Goal: Information Seeking & Learning: Learn about a topic

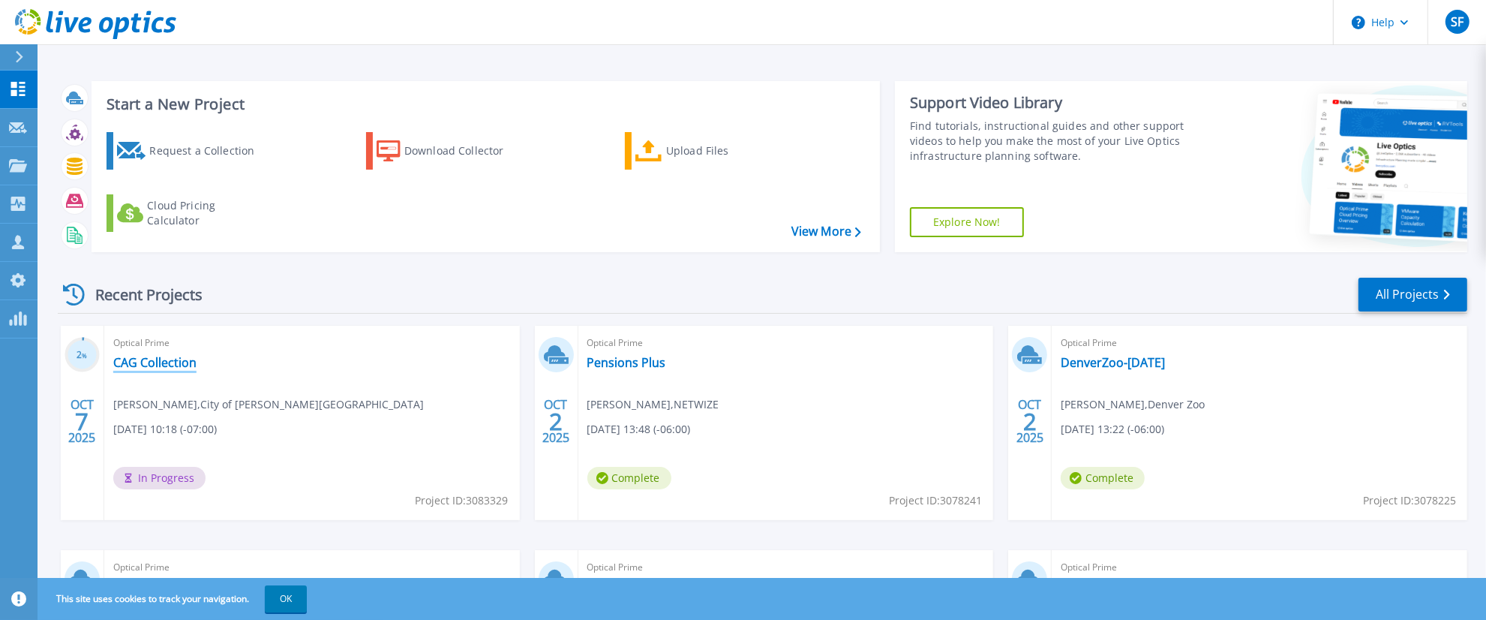
click at [146, 364] on link "CAG Collection" at bounding box center [154, 362] width 83 height 15
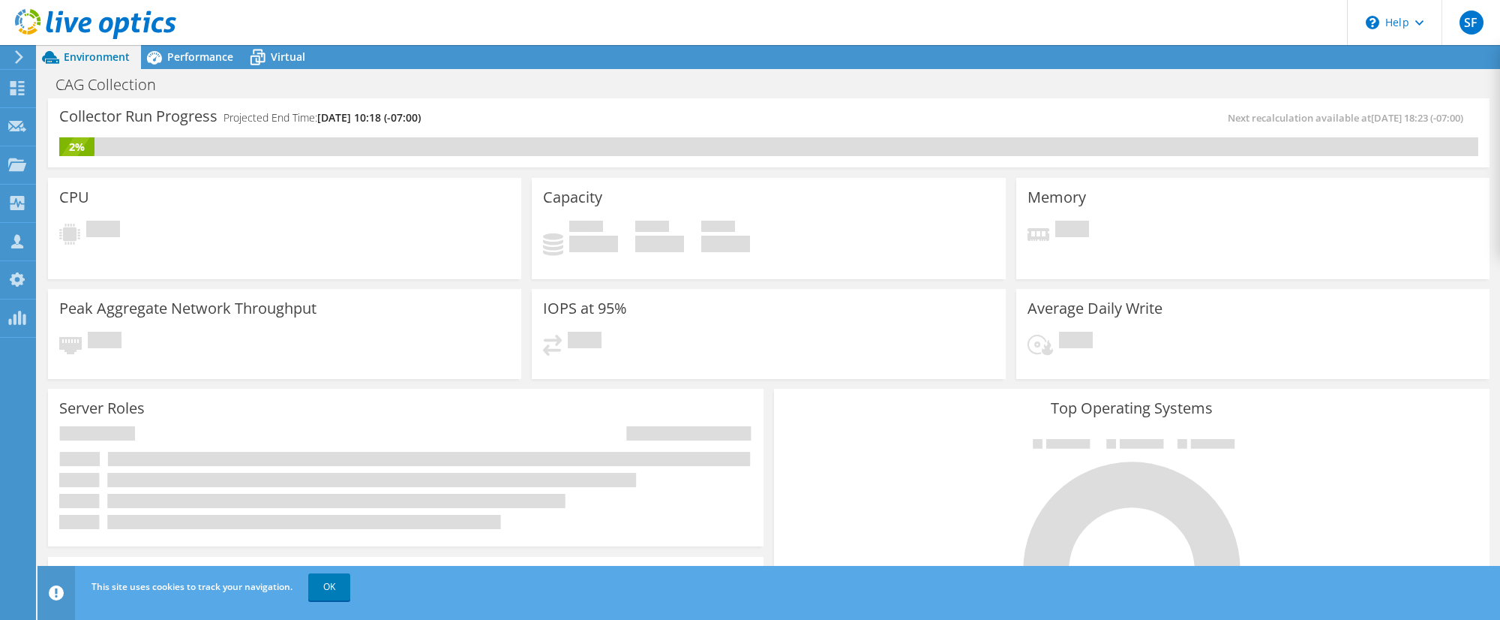
click at [221, 155] on div "2%" at bounding box center [768, 146] width 1419 height 19
click at [194, 65] on div "Performance" at bounding box center [193, 57] width 104 height 24
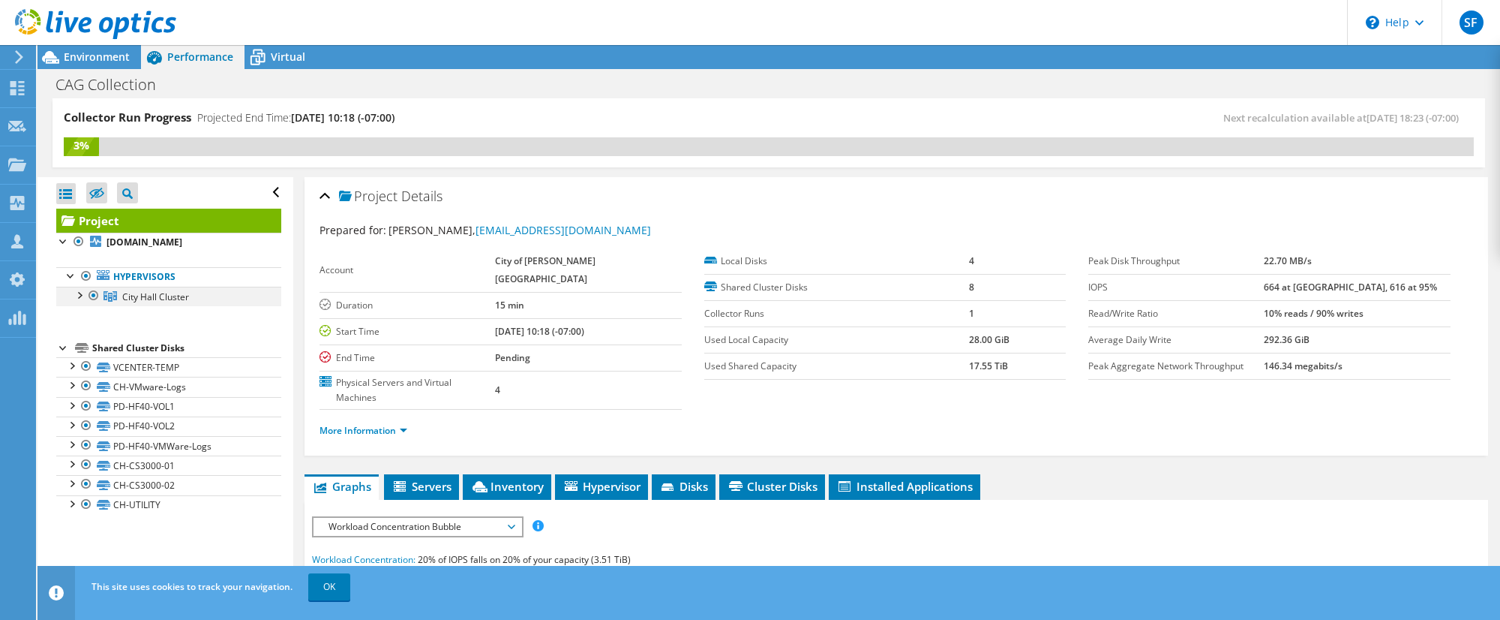
click at [82, 302] on div at bounding box center [78, 294] width 15 height 15
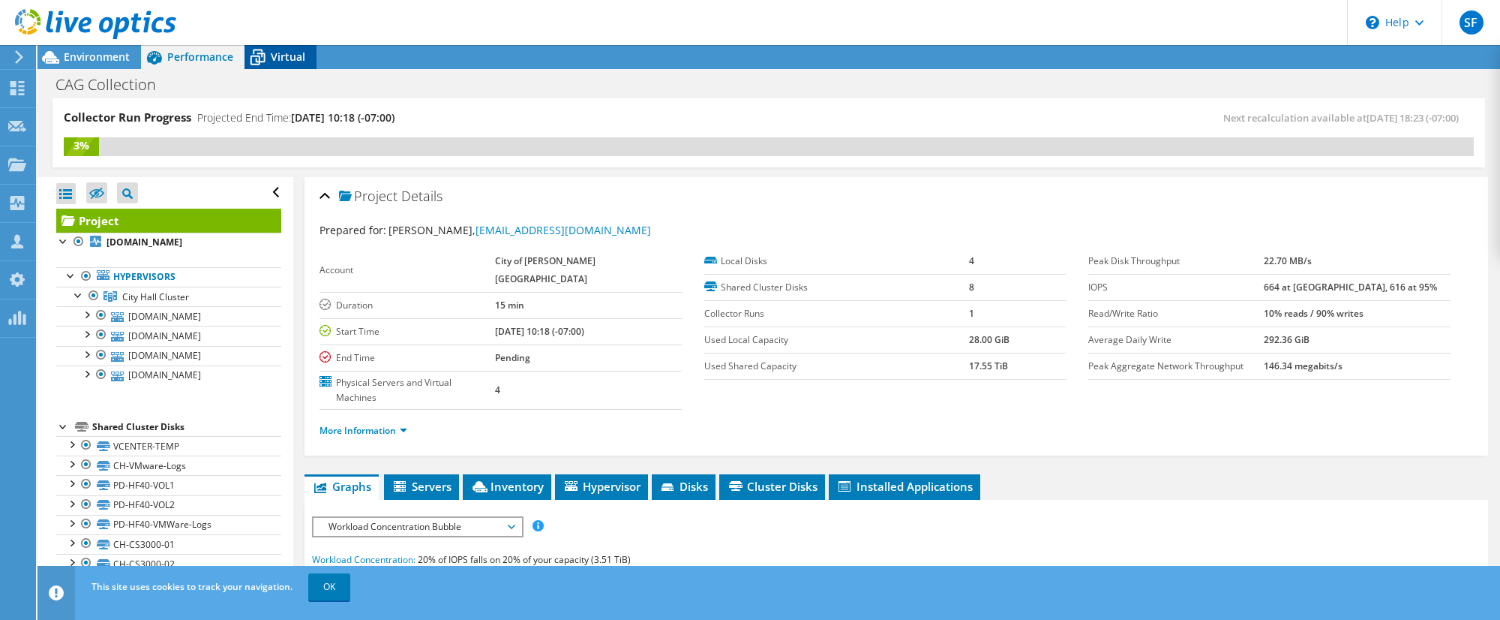
click at [285, 64] on div "Virtual" at bounding box center [281, 57] width 72 height 24
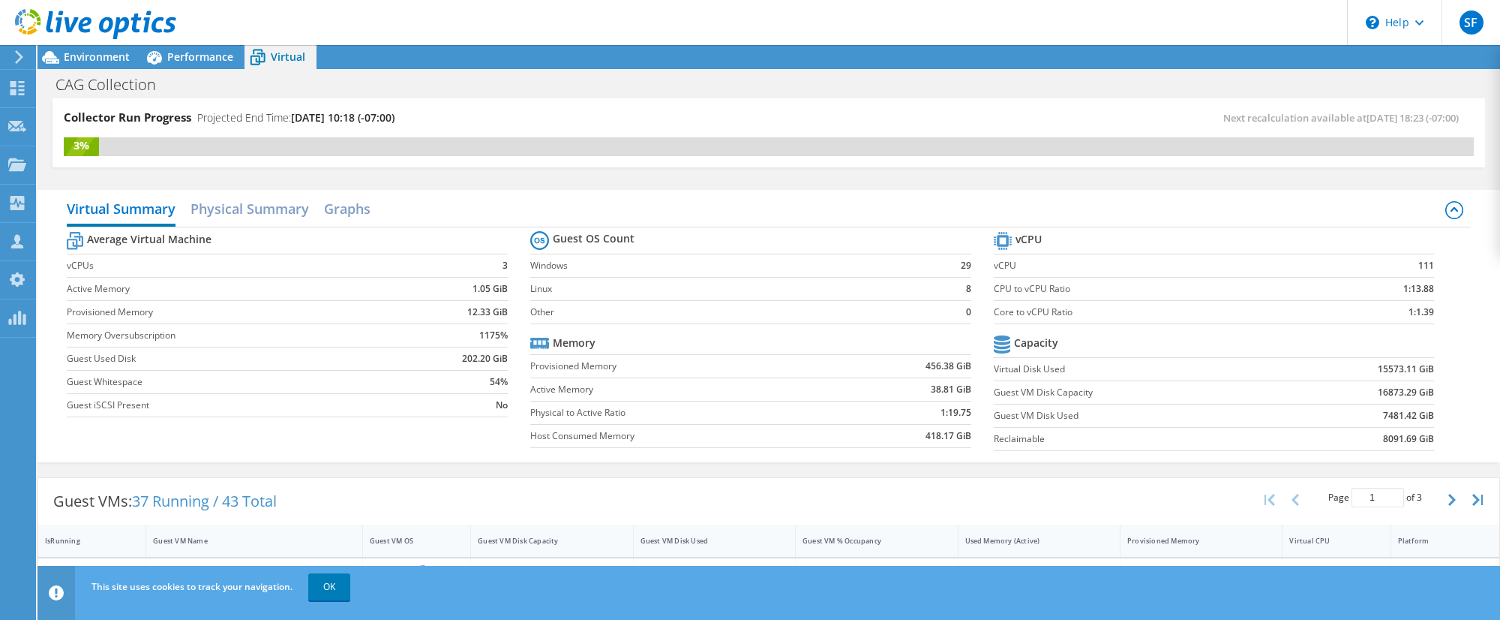
click at [81, 49] on div at bounding box center [88, 25] width 176 height 50
click at [83, 53] on span "Environment" at bounding box center [97, 57] width 66 height 14
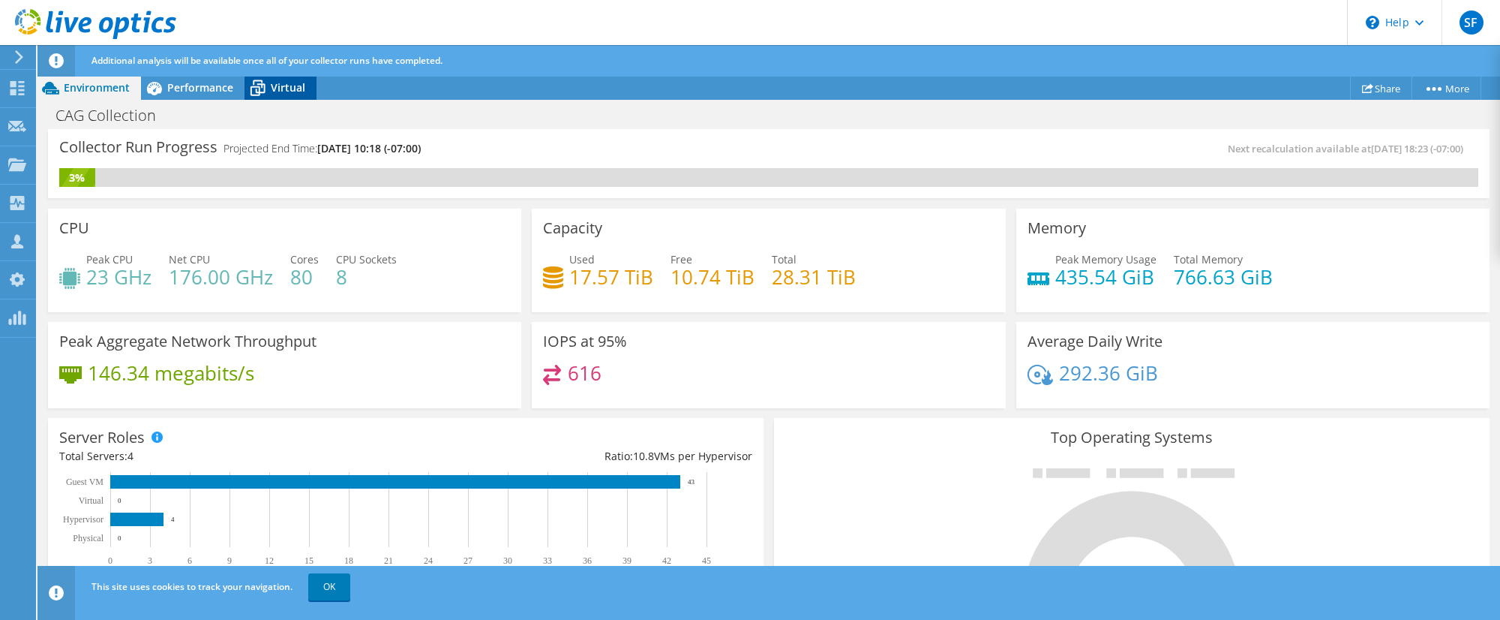
click at [274, 92] on span "Virtual" at bounding box center [288, 87] width 35 height 14
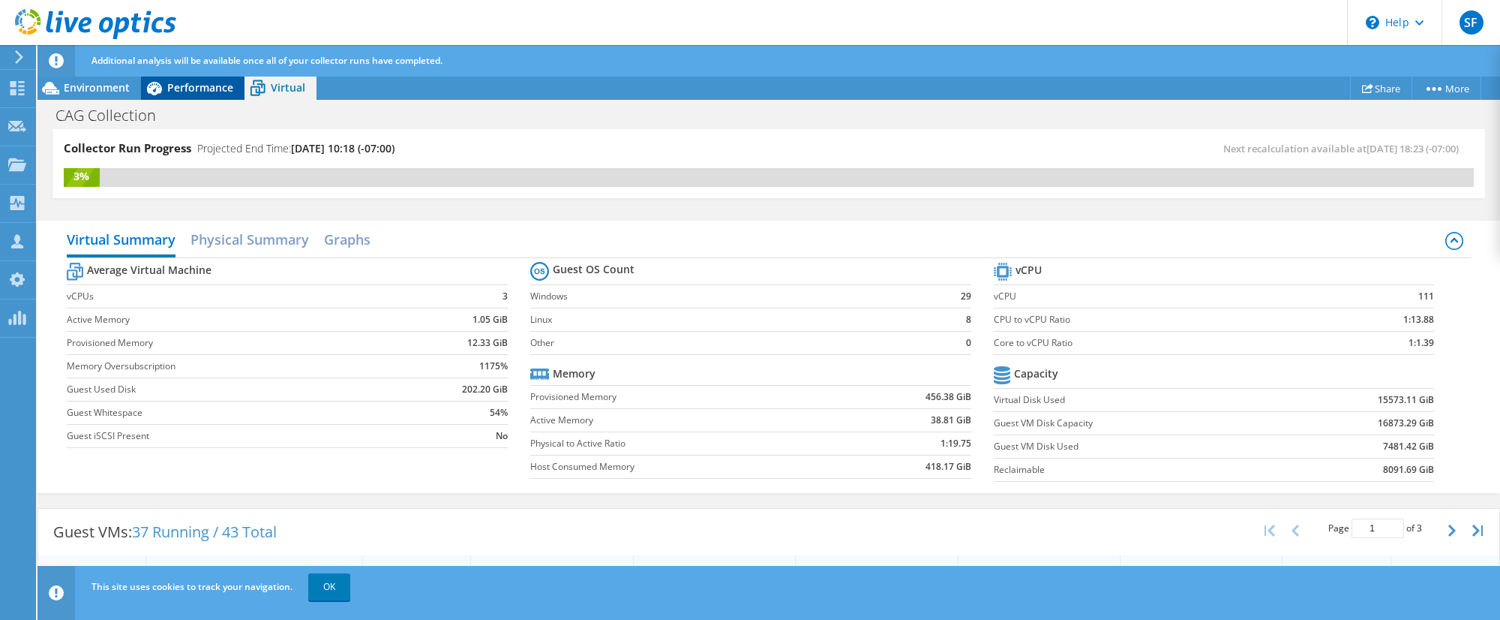
click at [173, 86] on span "Performance" at bounding box center [200, 87] width 66 height 14
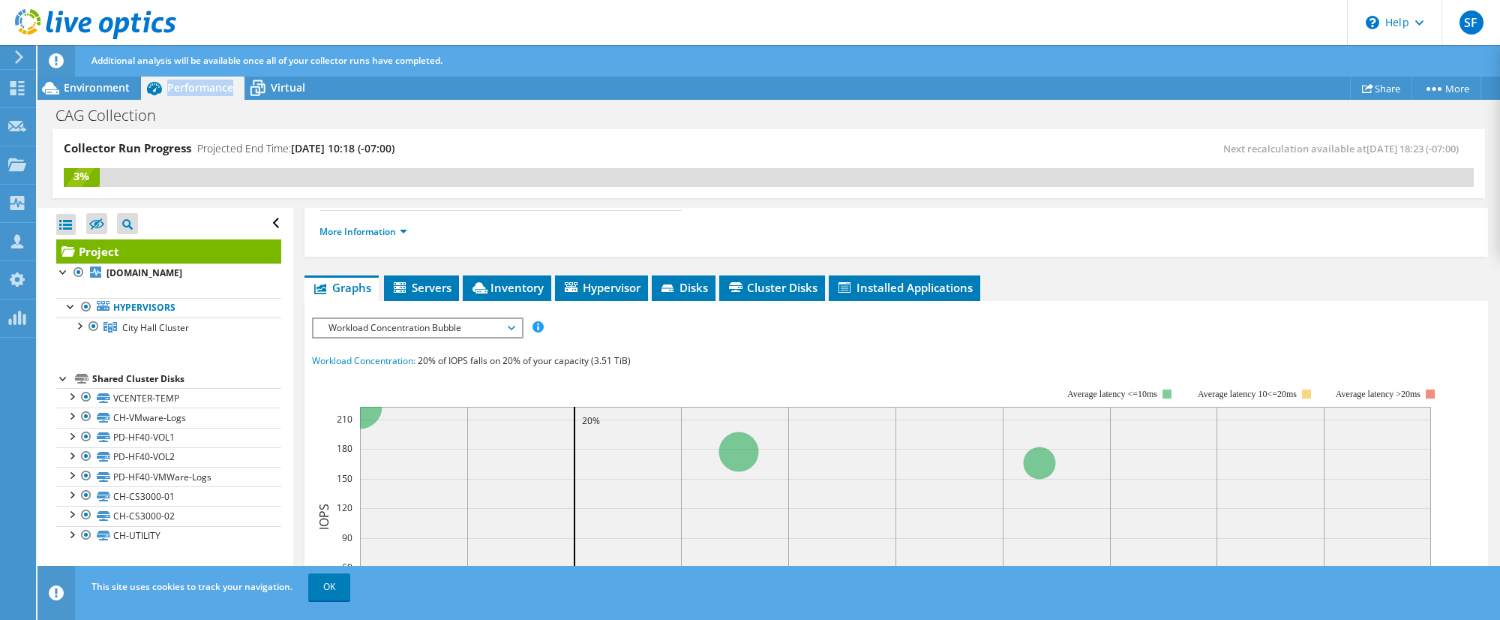
scroll to position [240, 0]
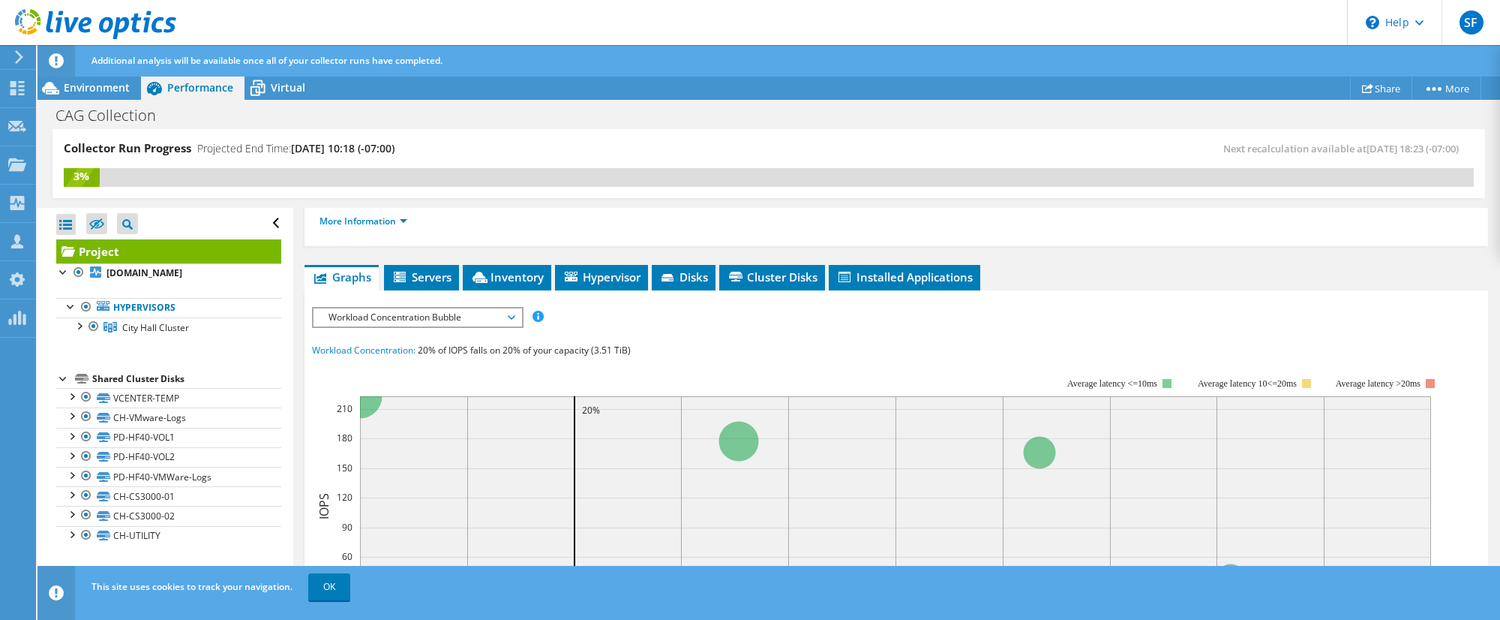
click at [494, 308] on span "Workload Concentration Bubble" at bounding box center [417, 317] width 193 height 18
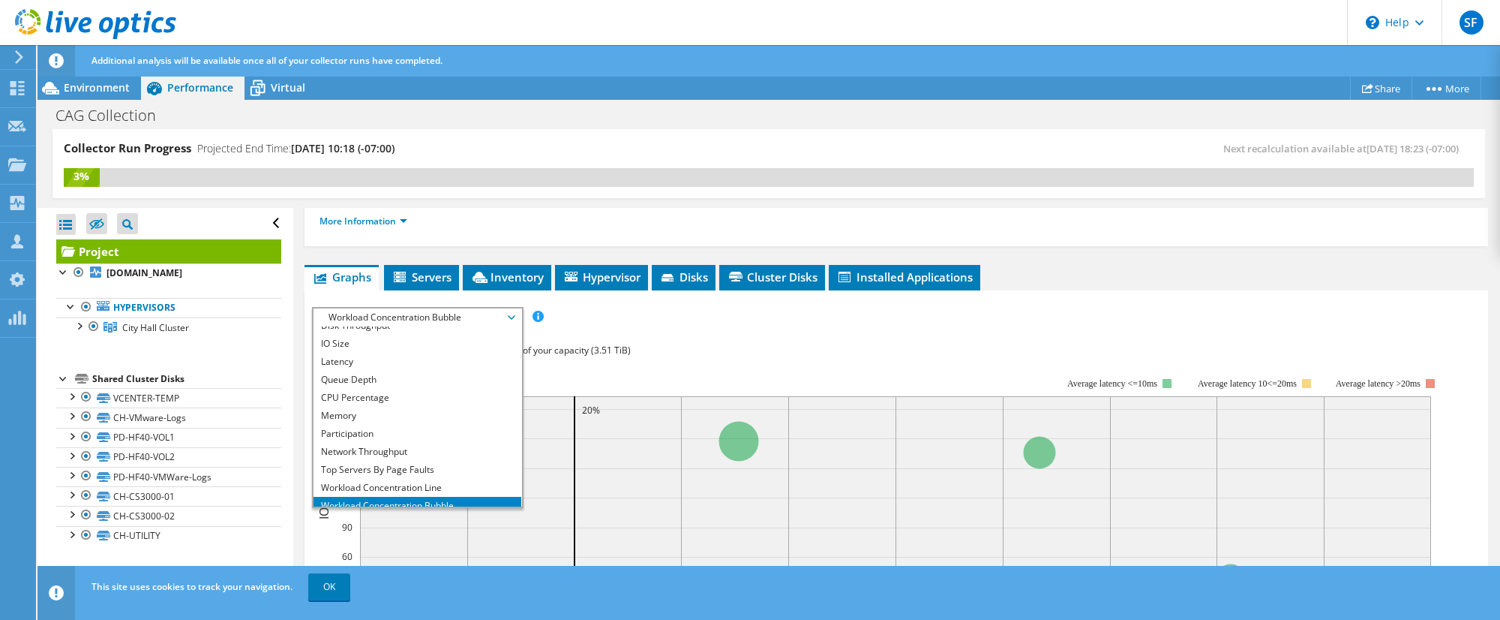
scroll to position [53, 0]
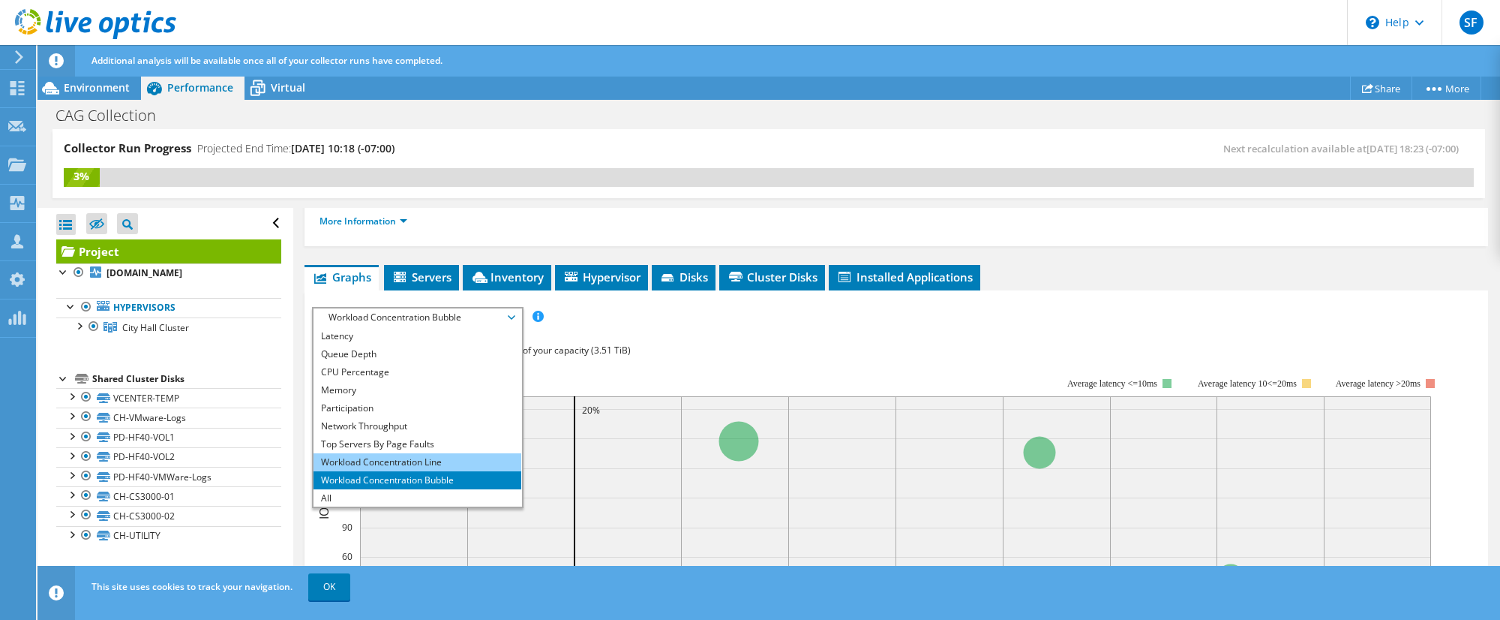
click at [458, 453] on li "Workload Concentration Line" at bounding box center [418, 462] width 208 height 18
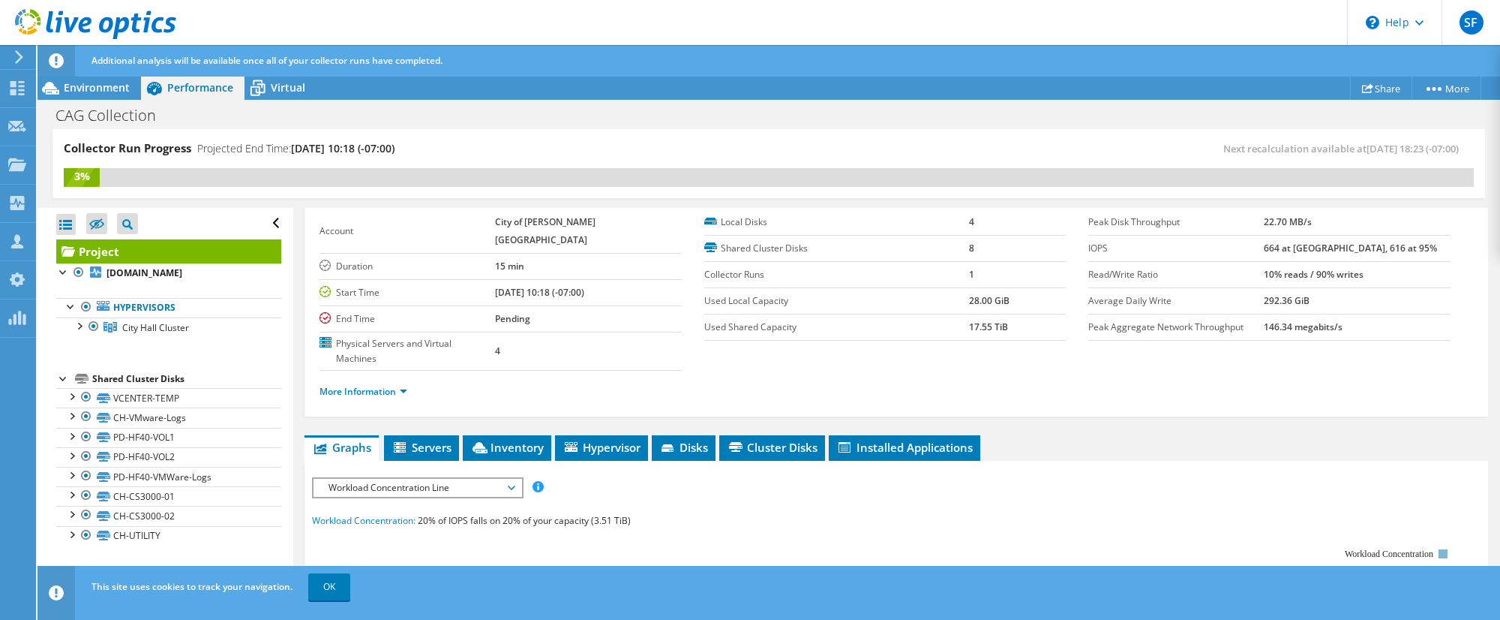
scroll to position [0, 0]
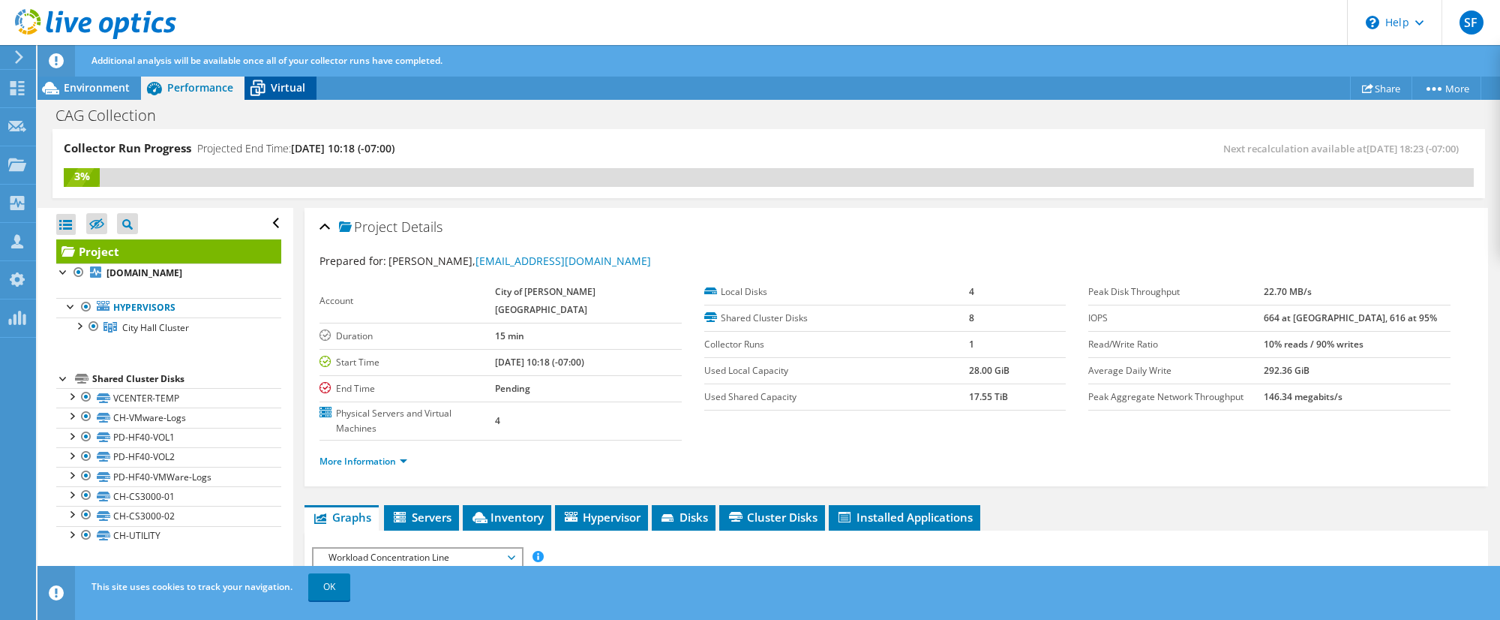
click at [271, 82] on span "Virtual" at bounding box center [288, 87] width 35 height 14
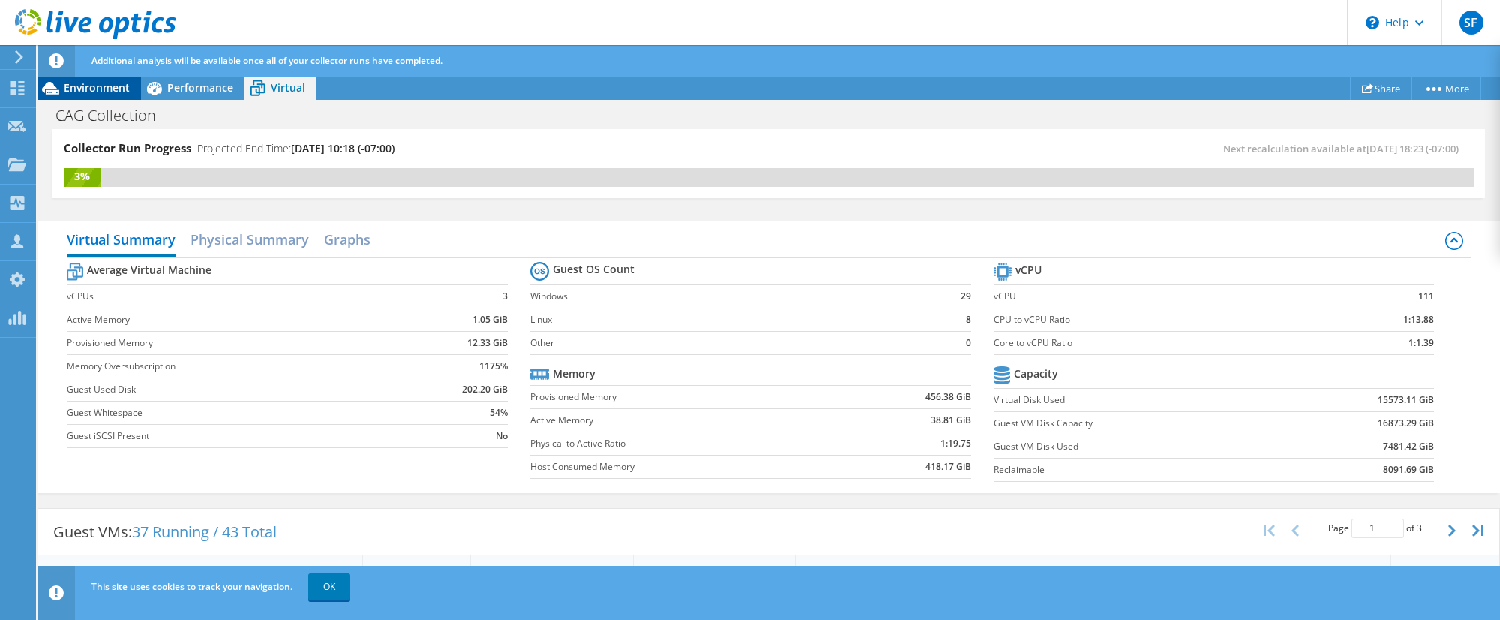
click at [119, 89] on span "Environment" at bounding box center [97, 87] width 66 height 14
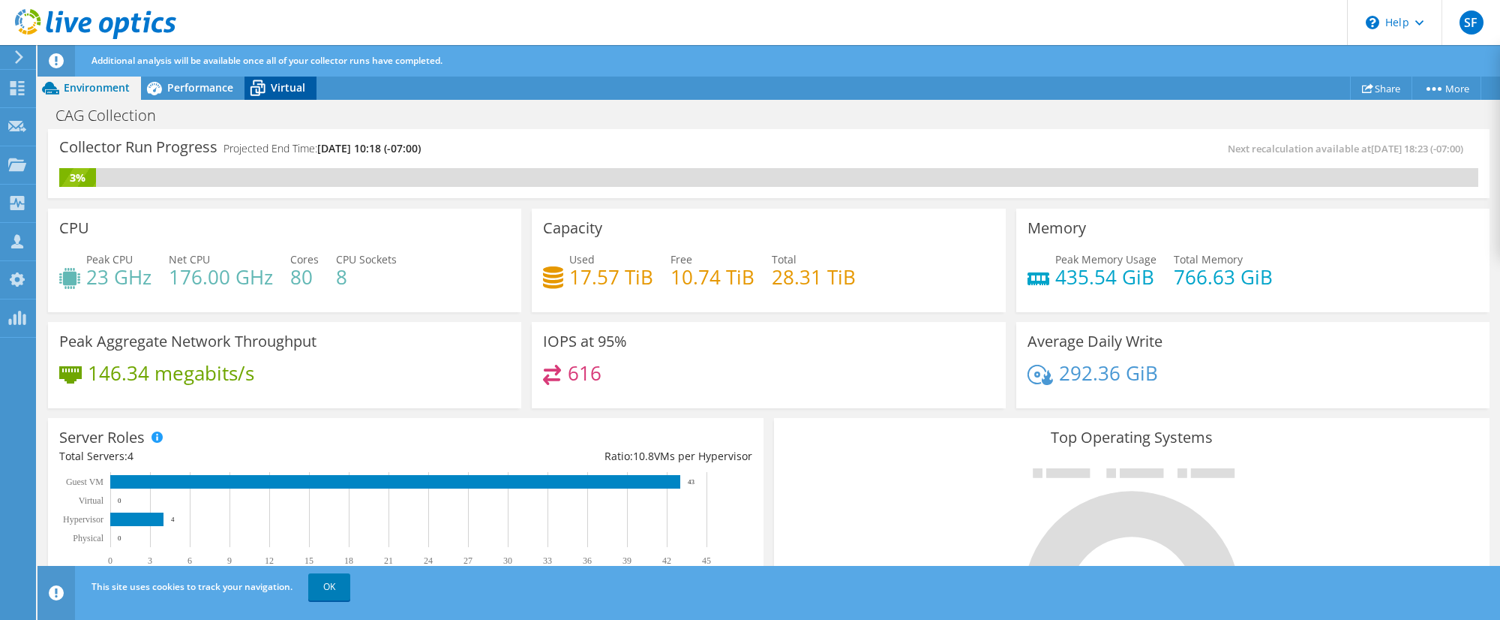
click at [271, 89] on span "Virtual" at bounding box center [288, 87] width 35 height 14
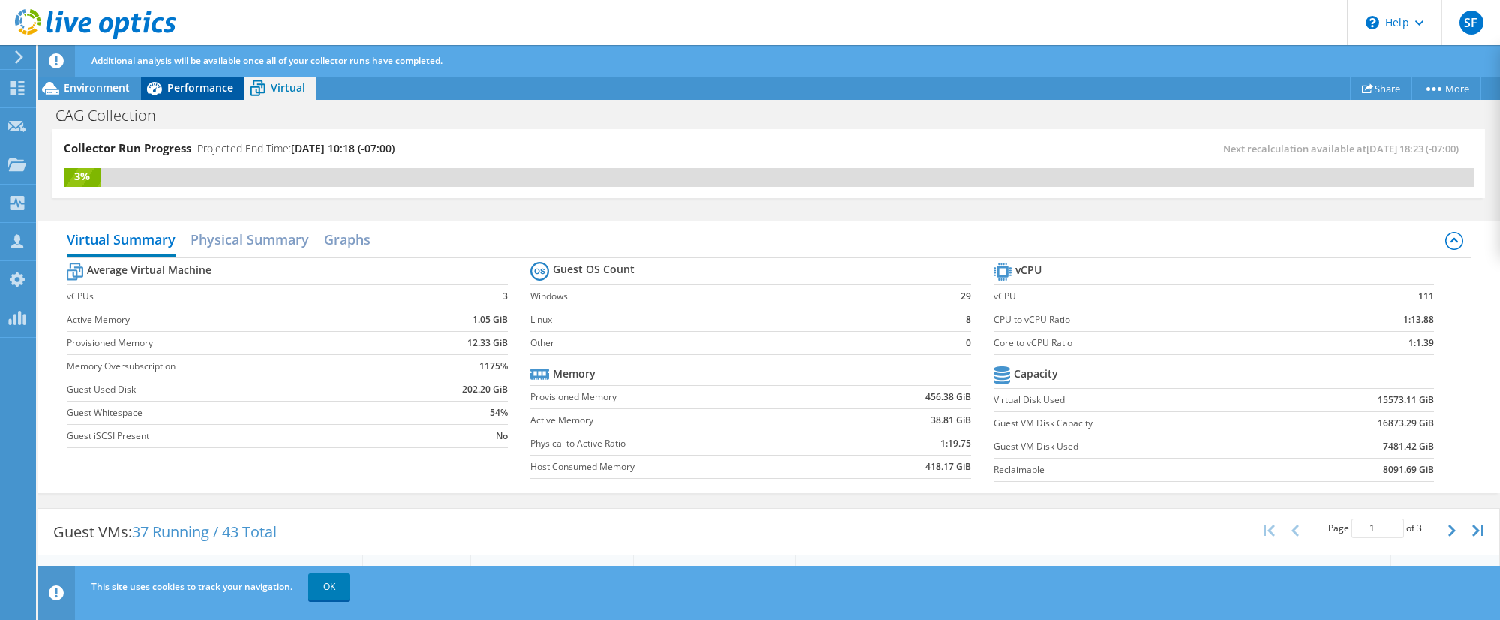
click at [218, 85] on span "Performance" at bounding box center [200, 87] width 66 height 14
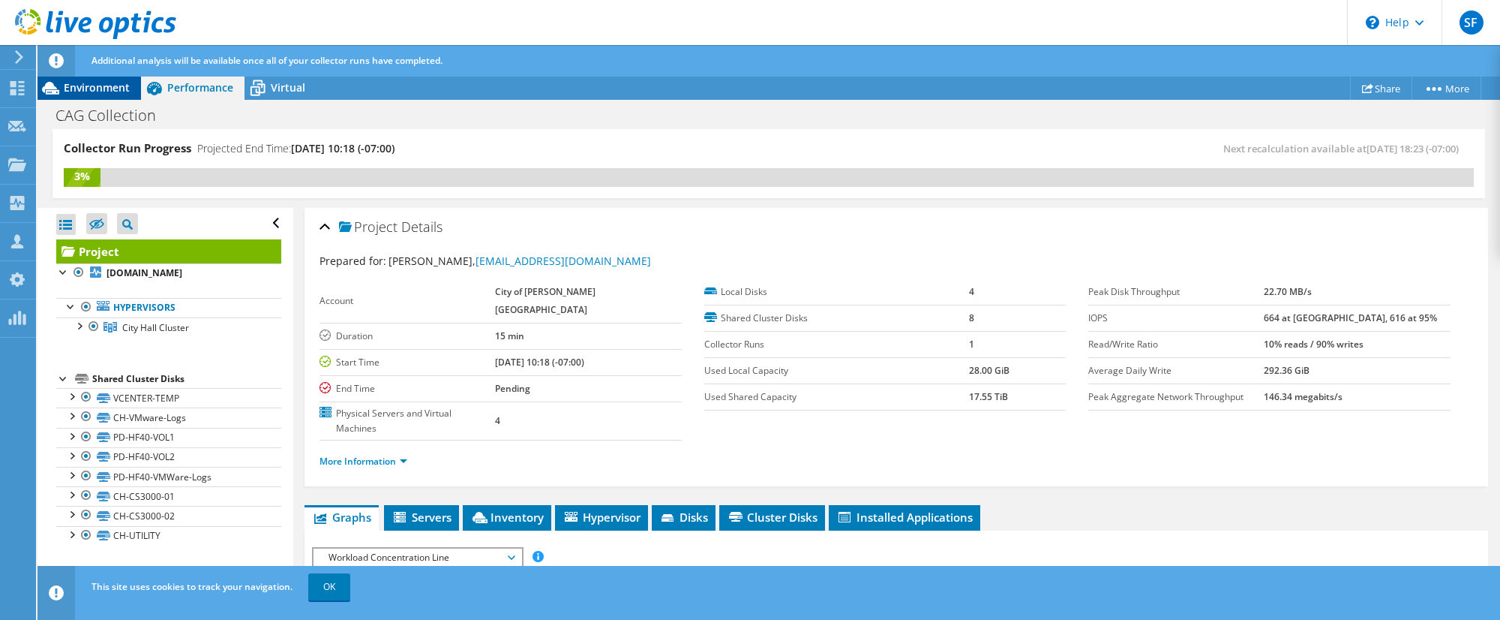
click at [119, 93] on span "Environment" at bounding box center [97, 87] width 66 height 14
